Goal: Find specific fact: Find specific fact

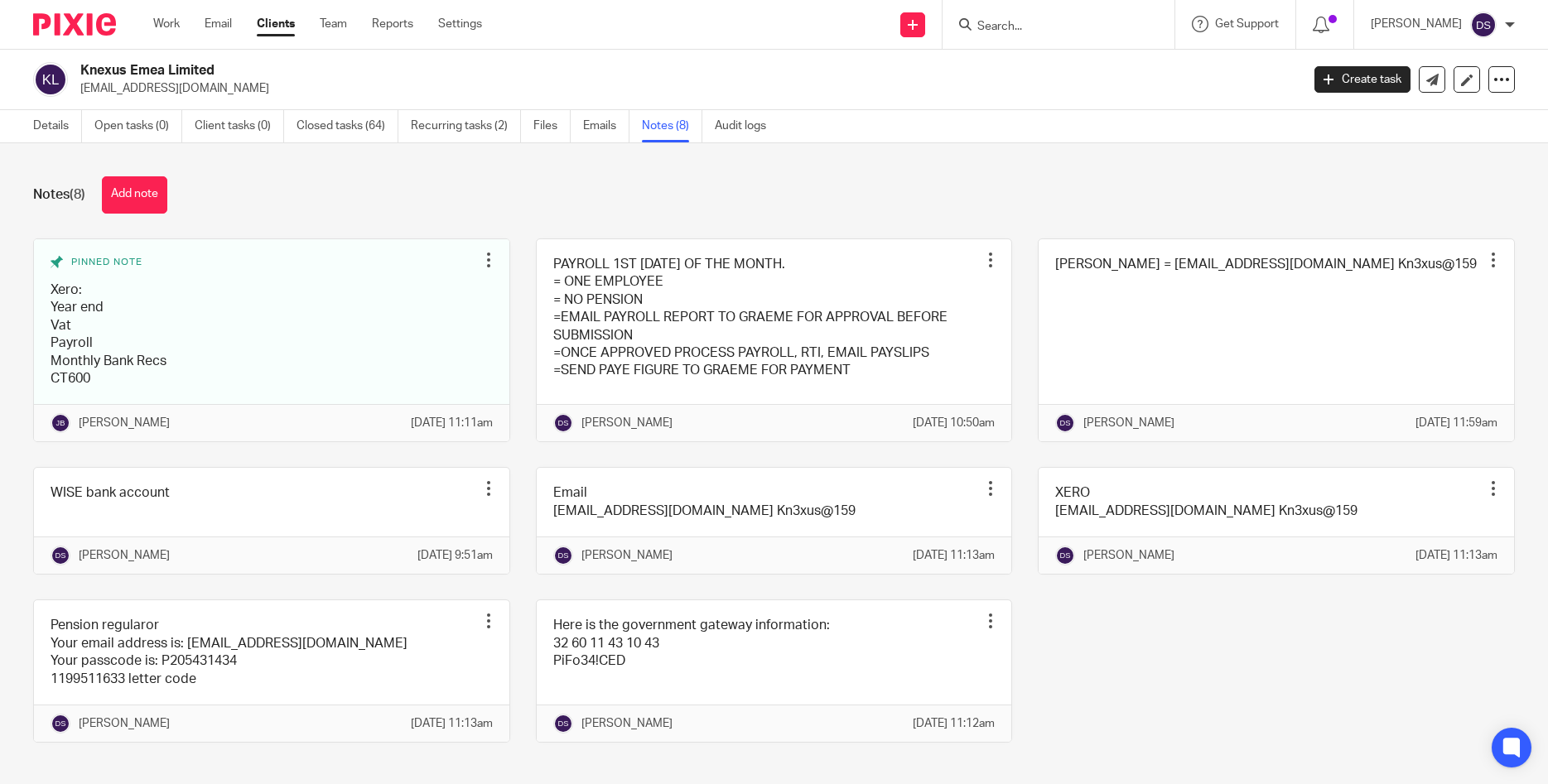
click at [1082, 23] on input "Search" at bounding box center [1050, 28] width 149 height 15
type input "KNEX"
click at [1061, 85] on link at bounding box center [1114, 71] width 283 height 38
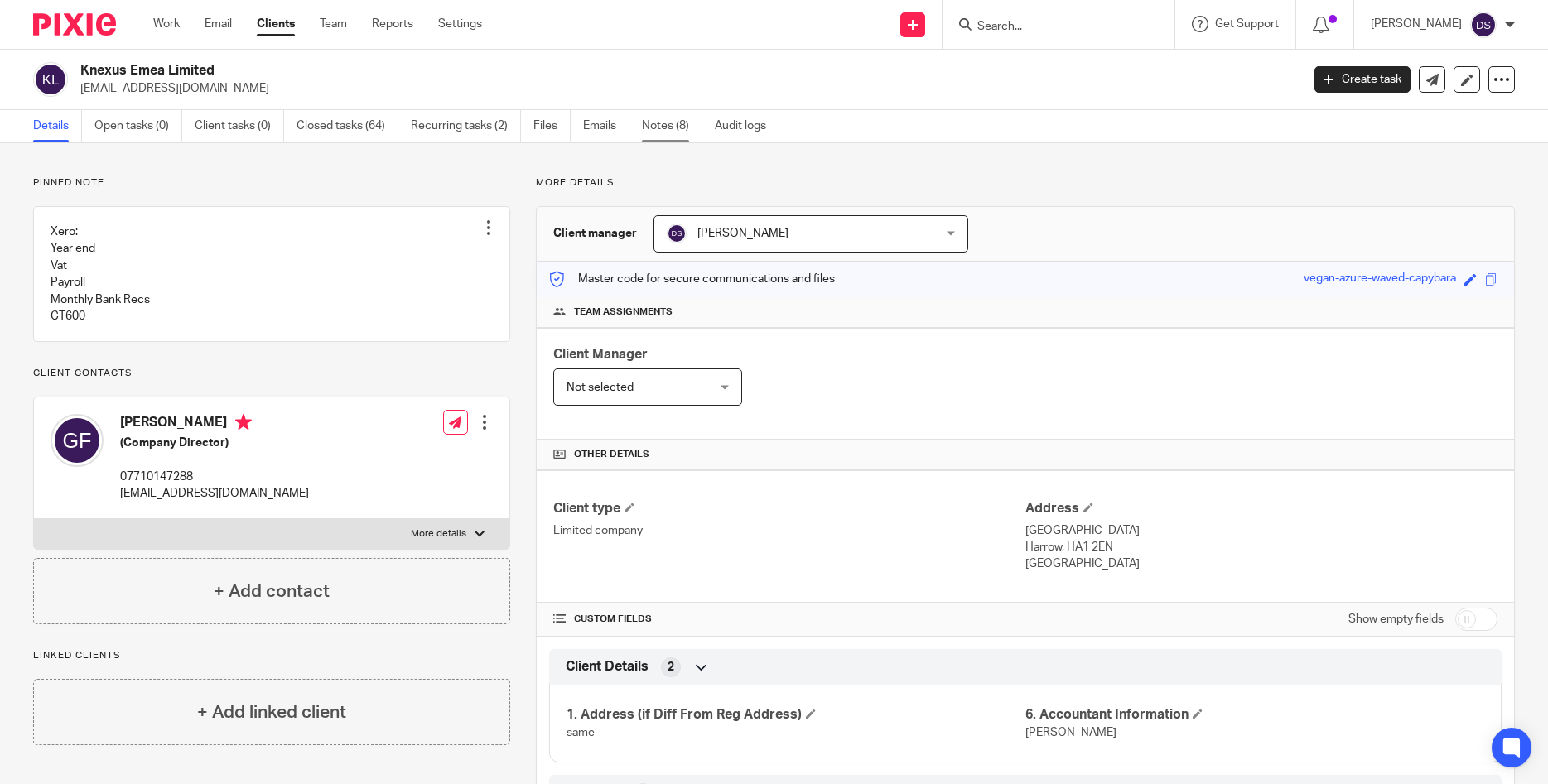
click at [667, 121] on link "Notes (8)" at bounding box center [672, 126] width 61 height 32
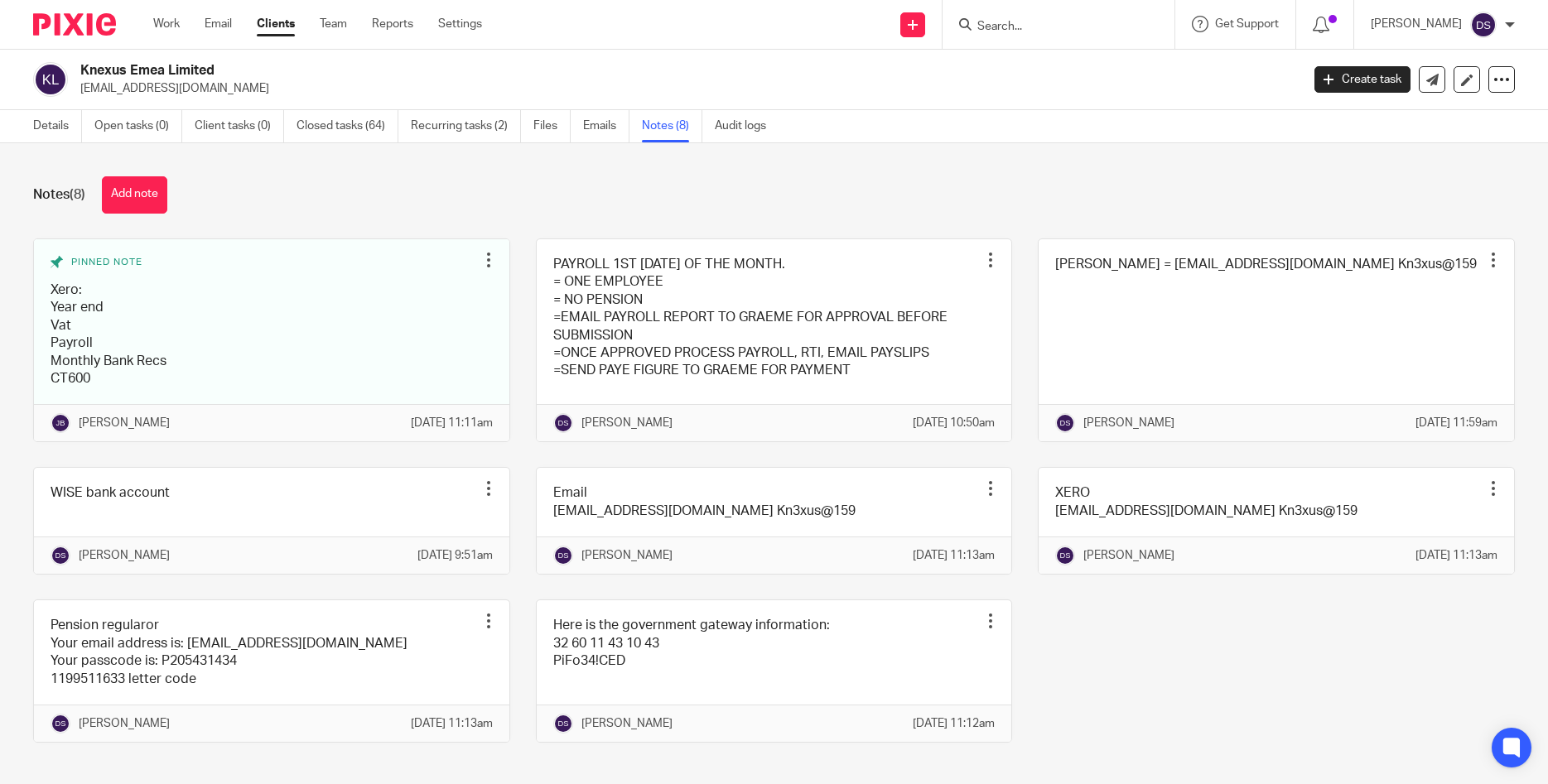
click at [1025, 20] on input "Search" at bounding box center [1050, 28] width 149 height 15
click at [1016, 29] on form at bounding box center [1064, 24] width 176 height 21
click at [1040, 10] on div at bounding box center [1059, 24] width 232 height 49
click at [1015, 26] on input "Search" at bounding box center [1050, 28] width 149 height 15
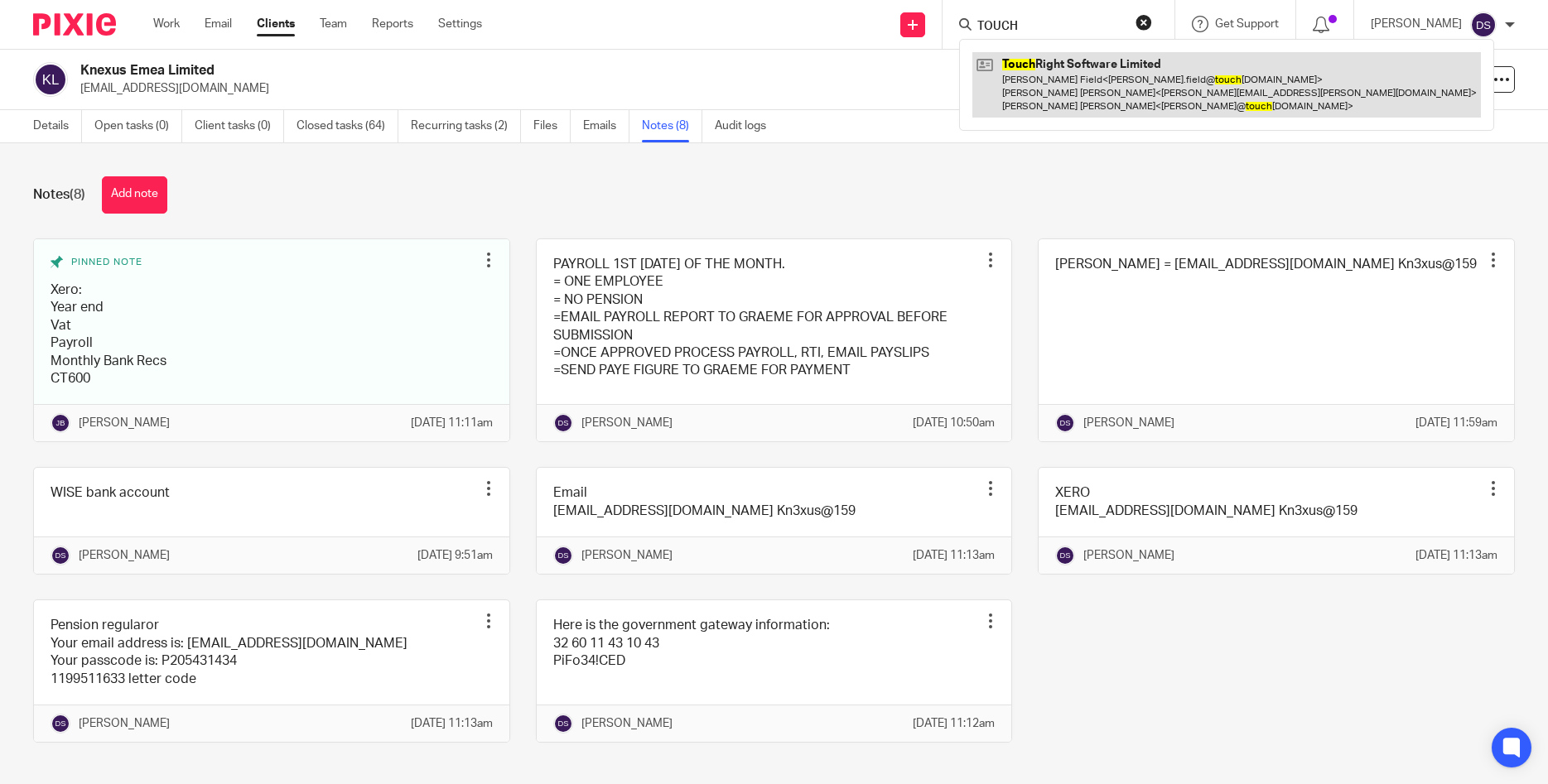
type input "TOUCH"
click at [1063, 87] on link at bounding box center [1226, 85] width 508 height 66
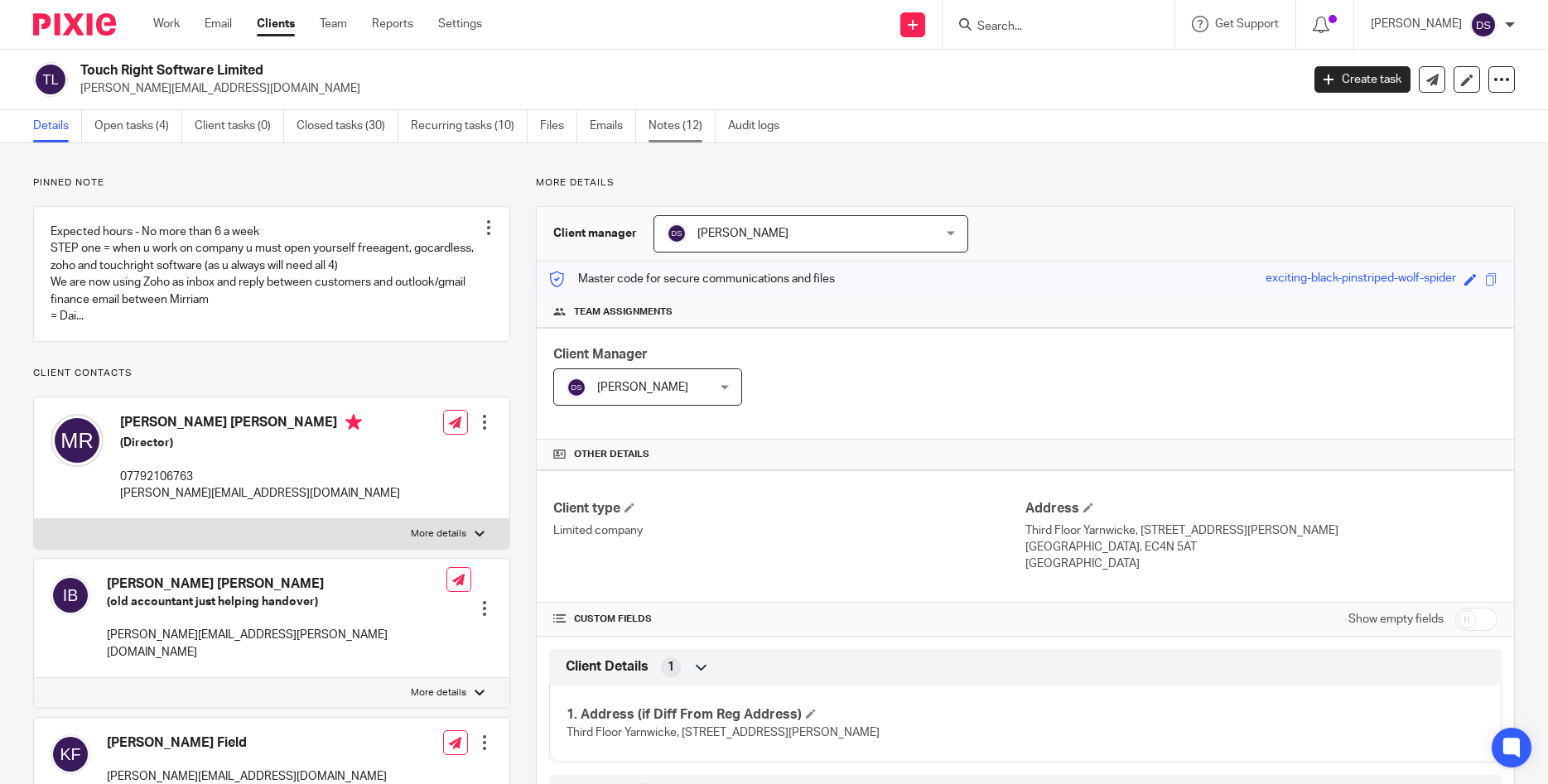
click at [686, 131] on link "Notes (12)" at bounding box center [682, 126] width 67 height 32
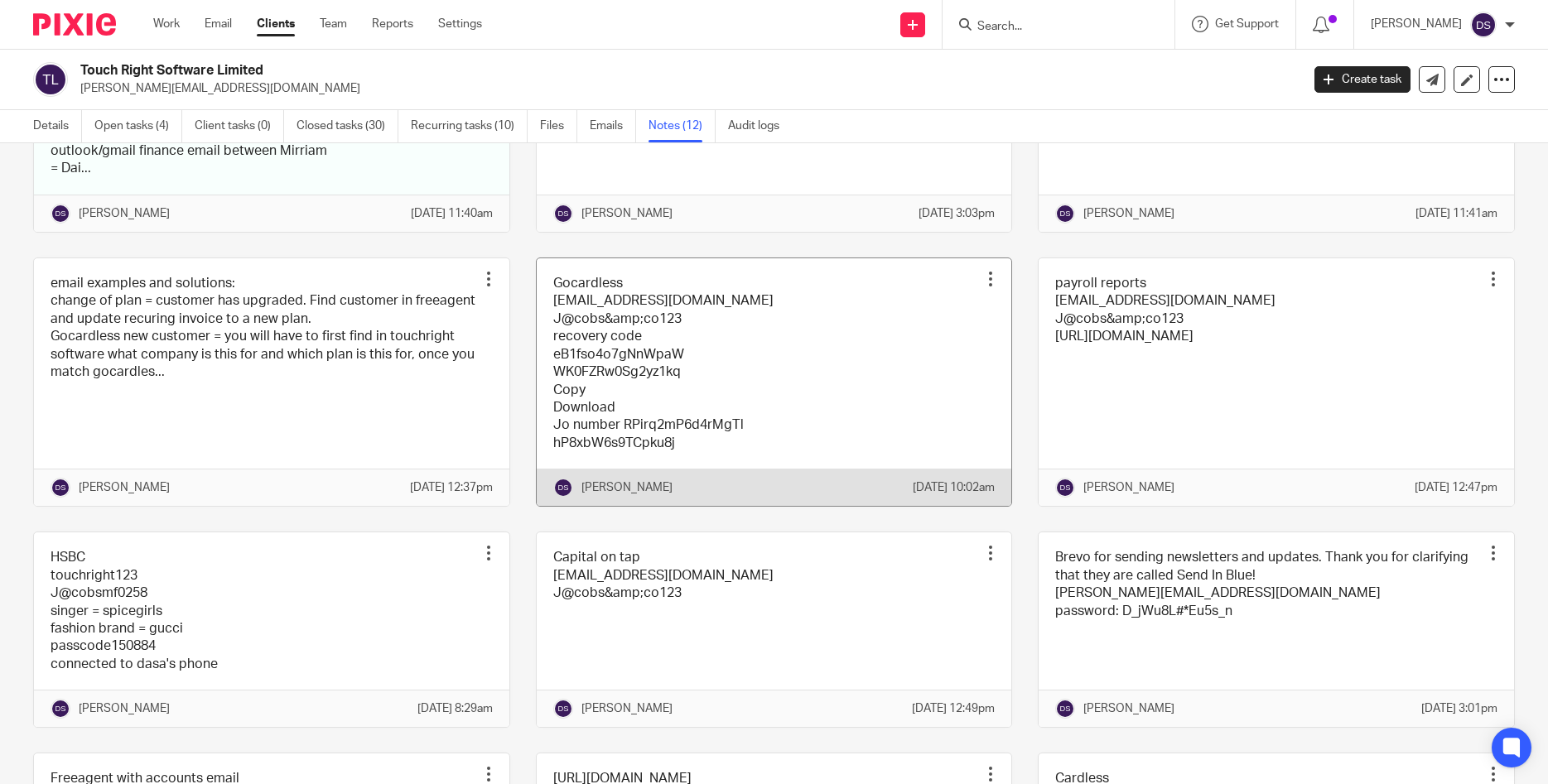
scroll to position [212, 0]
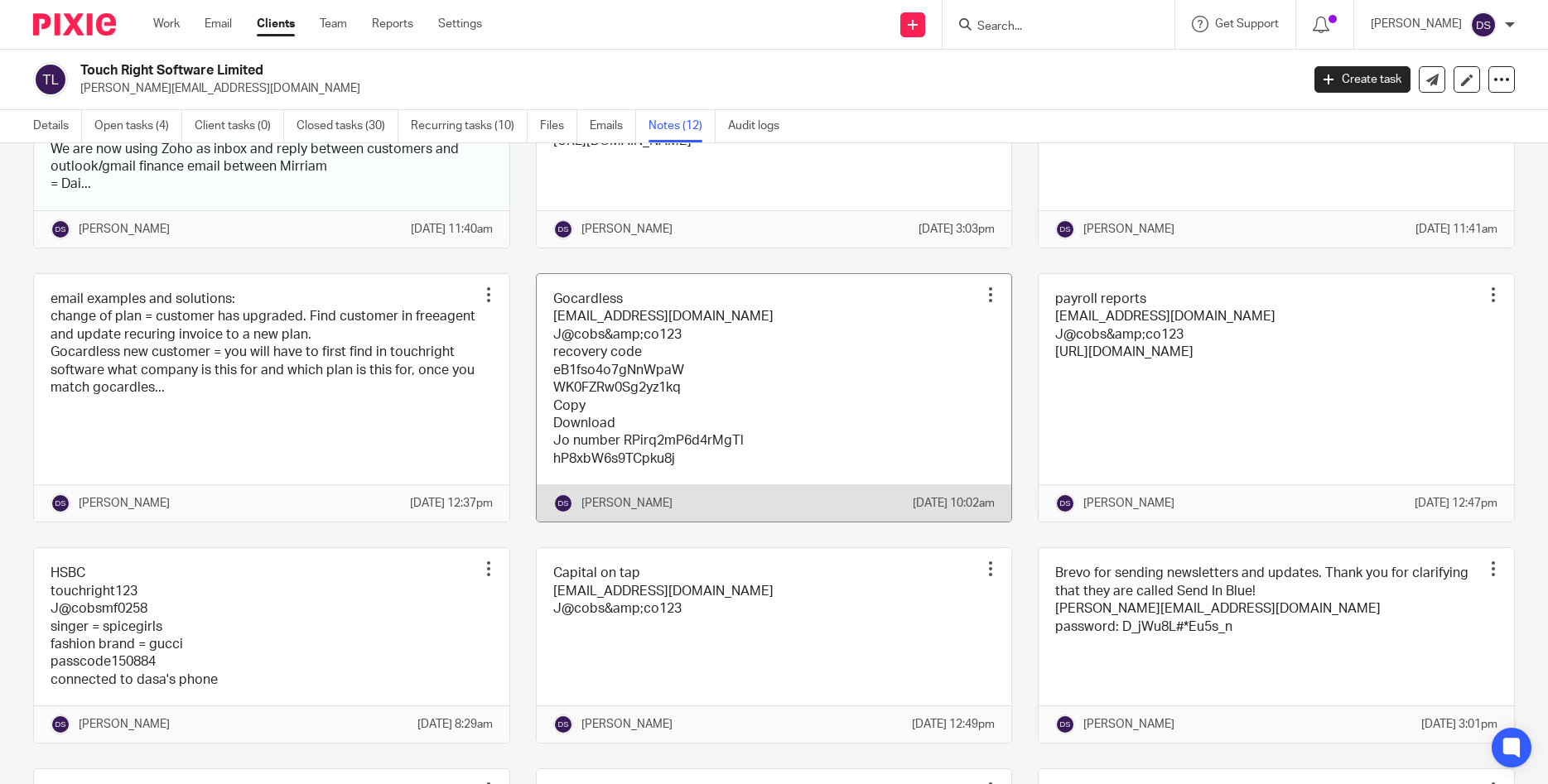
click at [597, 320] on link at bounding box center [775, 397] width 476 height 248
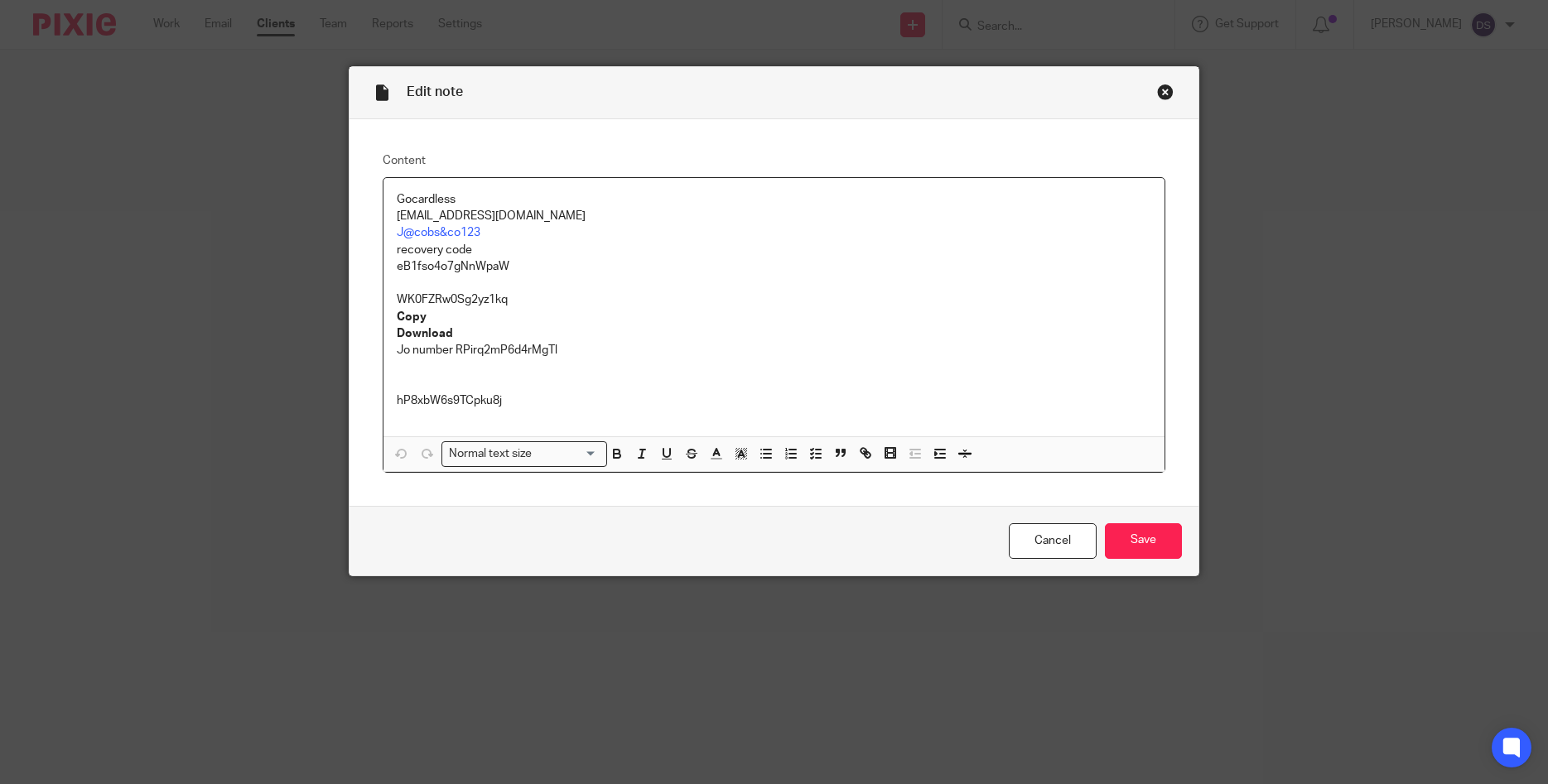
drag, startPoint x: 591, startPoint y: 215, endPoint x: 358, endPoint y: 209, distance: 233.1
click at [358, 209] on div "Content Gocardless finance@touchrightsoftware.com J@cobs&co123 recovery code eB…" at bounding box center [774, 313] width 850 height 387
copy p "finance@touchrightsoftware.com"
drag, startPoint x: 487, startPoint y: 236, endPoint x: 338, endPoint y: 231, distance: 149.1
click at [338, 231] on div "Edit note Content Gocardless finance@touchrightsoftware.com J@cobs&co123 recove…" at bounding box center [774, 392] width 1548 height 784
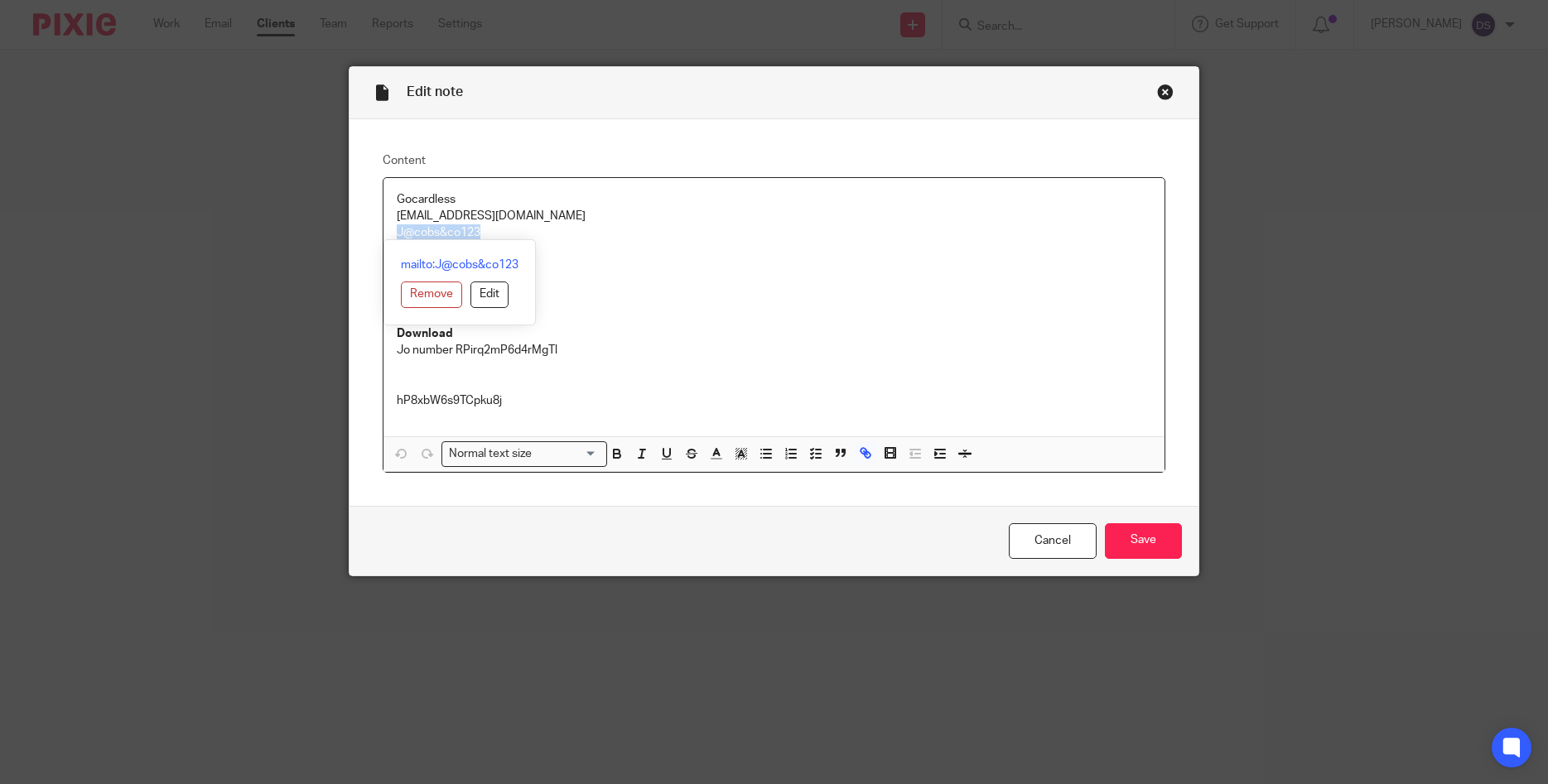
copy link "J@cobs&co123"
click at [1161, 92] on div "Close this dialog window" at bounding box center [1166, 92] width 17 height 17
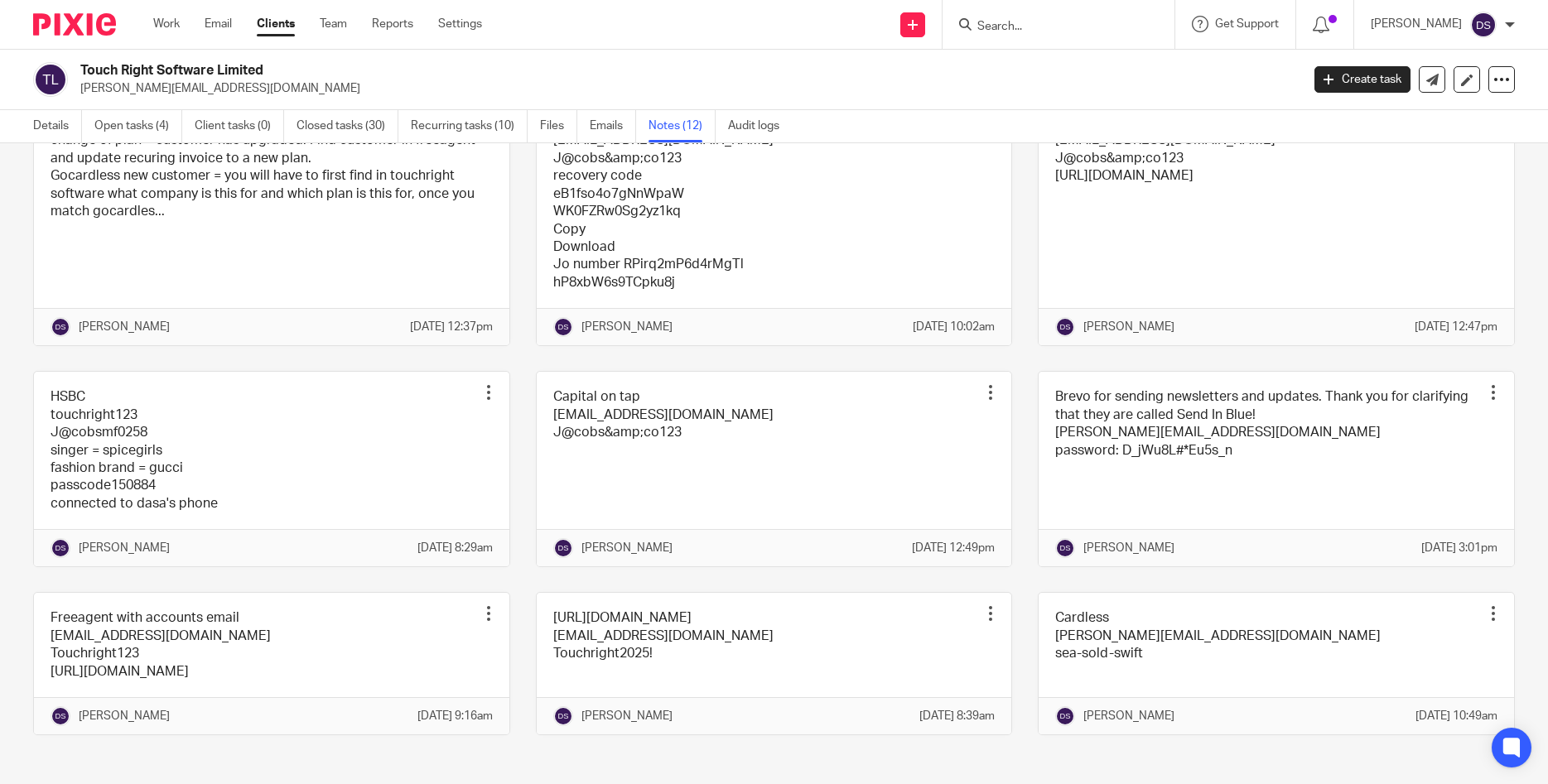
scroll to position [450, 0]
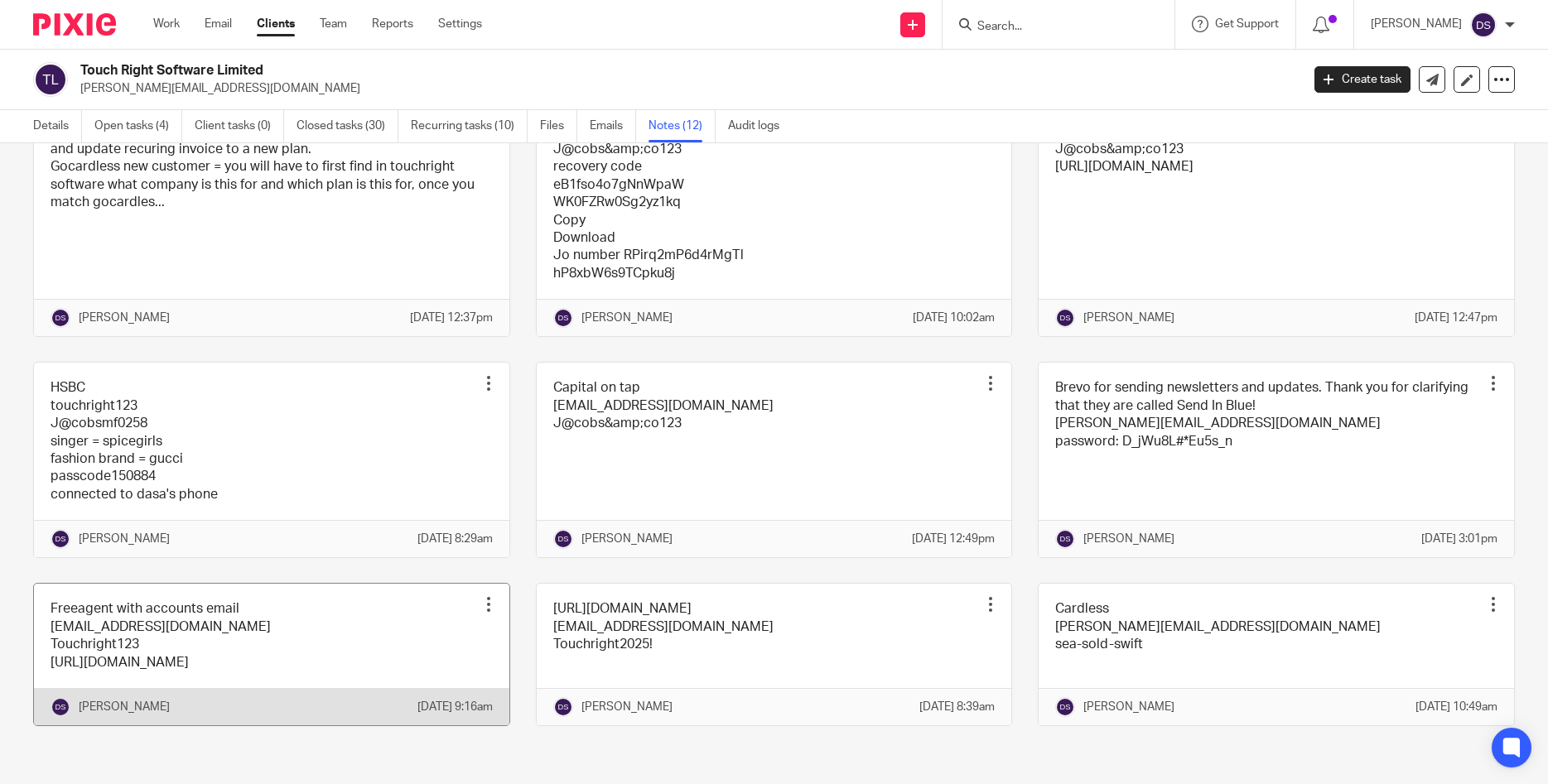
click at [152, 608] on link at bounding box center [271, 655] width 476 height 142
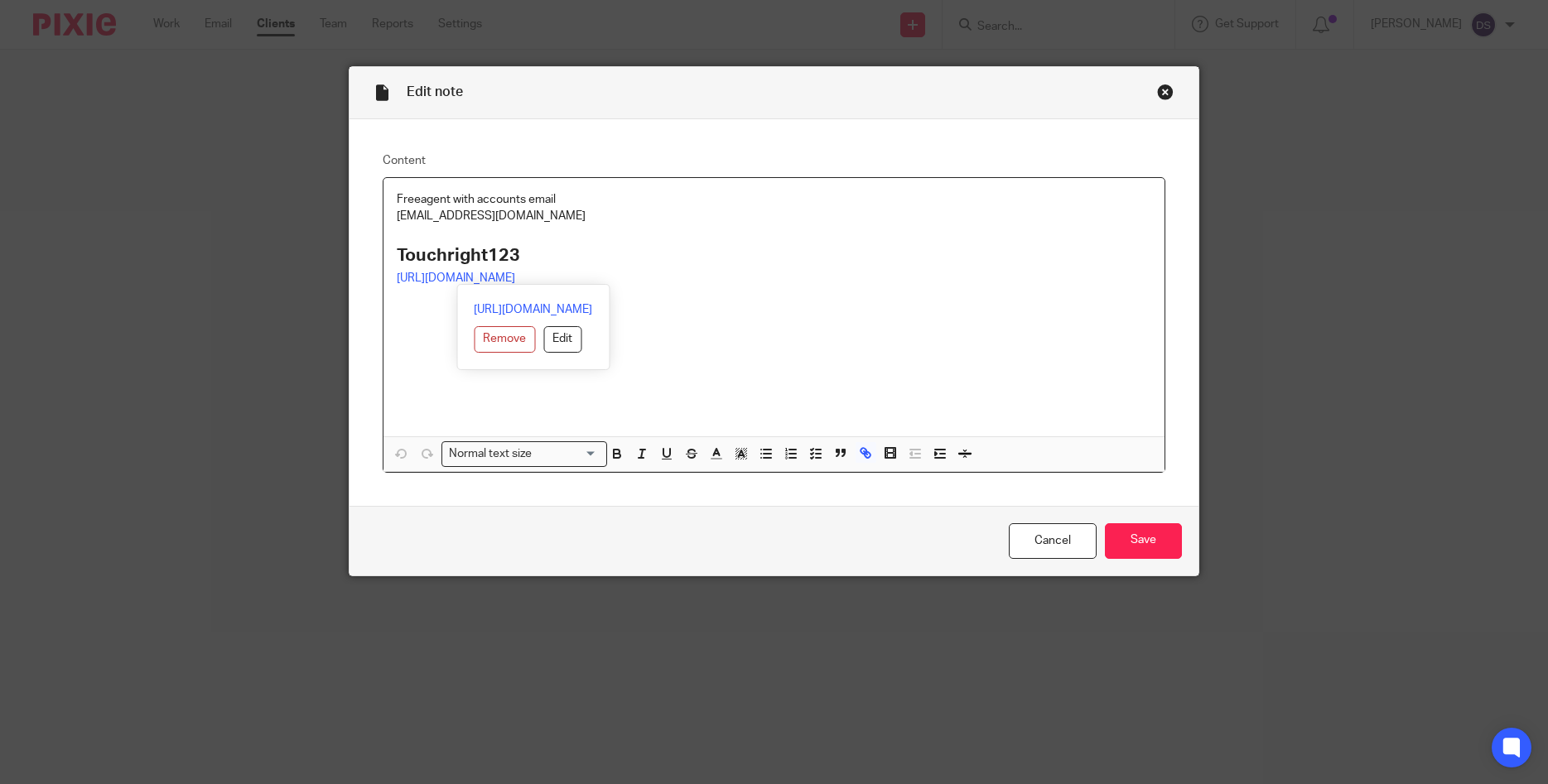
drag, startPoint x: 537, startPoint y: 281, endPoint x: 363, endPoint y: 281, distance: 174.0
click at [363, 281] on div "Content Freeagent with accounts email [EMAIL_ADDRESS][DOMAIN_NAME] Touchright12…" at bounding box center [774, 313] width 850 height 387
copy link "[URL][DOMAIN_NAME]"
drag, startPoint x: 591, startPoint y: 217, endPoint x: 297, endPoint y: 220, distance: 294.0
click at [297, 220] on div "Edit note Content Freeagent with accounts email [EMAIL_ADDRESS][DOMAIN_NAME] To…" at bounding box center [774, 392] width 1548 height 784
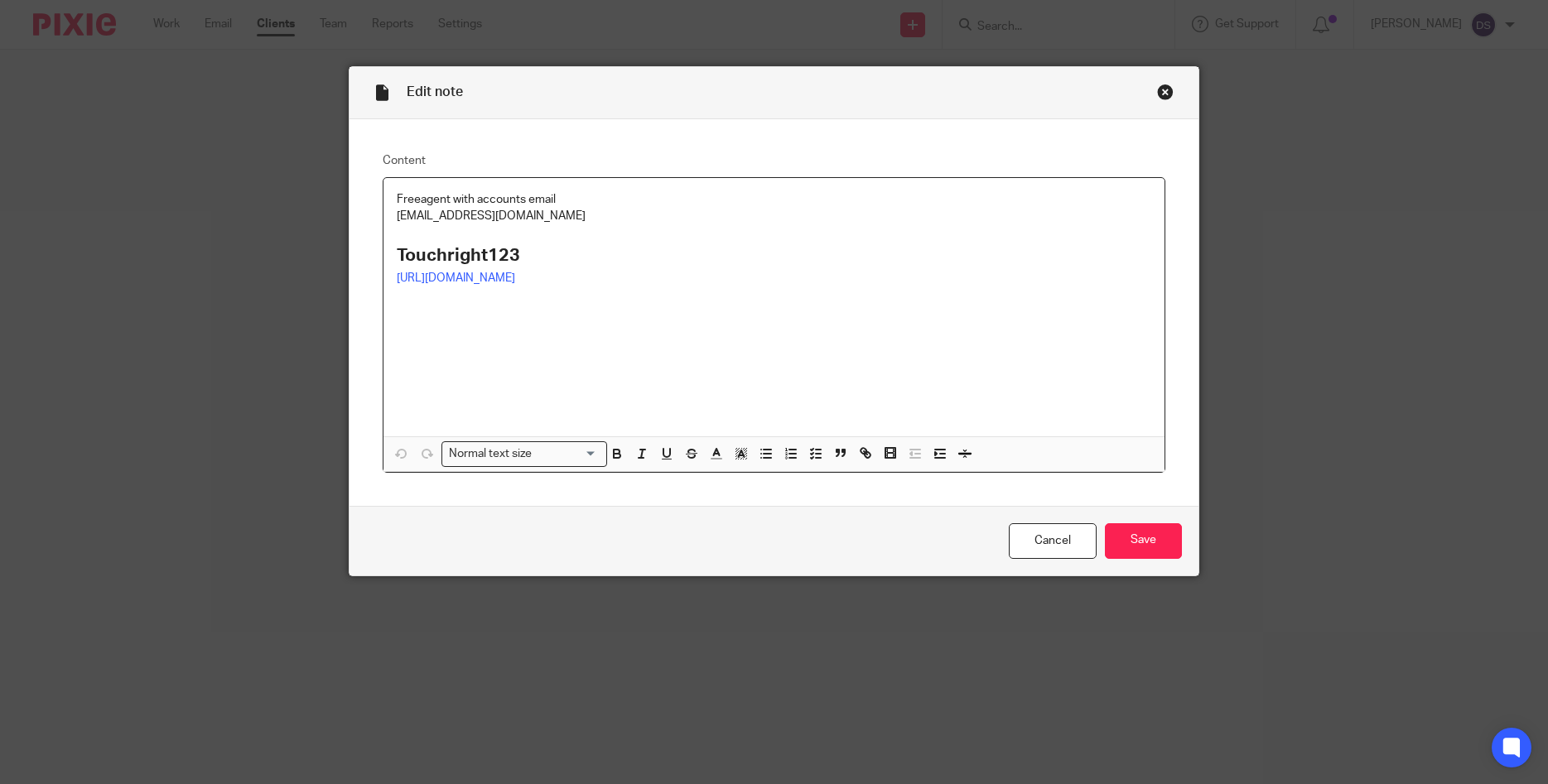
copy p "[EMAIL_ADDRESS][DOMAIN_NAME]"
click at [635, 255] on h2 "Touchright123" at bounding box center [774, 256] width 756 height 29
drag, startPoint x: 516, startPoint y: 254, endPoint x: 348, endPoint y: 251, distance: 168.0
click at [348, 251] on div "Edit note Content Freeagent with accounts email [EMAIL_ADDRESS][DOMAIN_NAME] To…" at bounding box center [774, 392] width 1548 height 784
copy strong "Touchright123"
